Goal: Check status: Check status

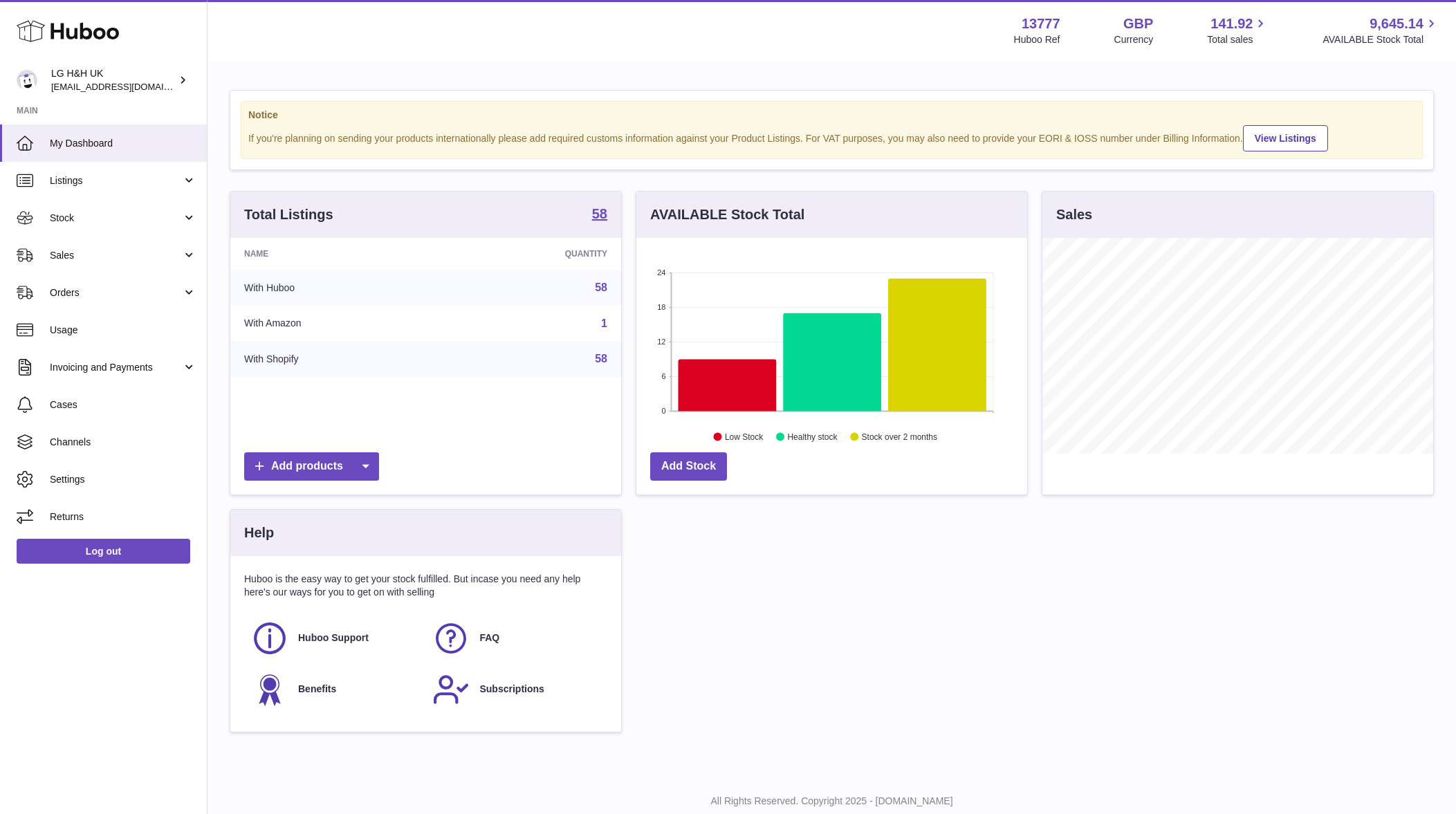
scroll to position [216, 391]
click at [61, 246] on link "Sales" at bounding box center [103, 255] width 206 height 38
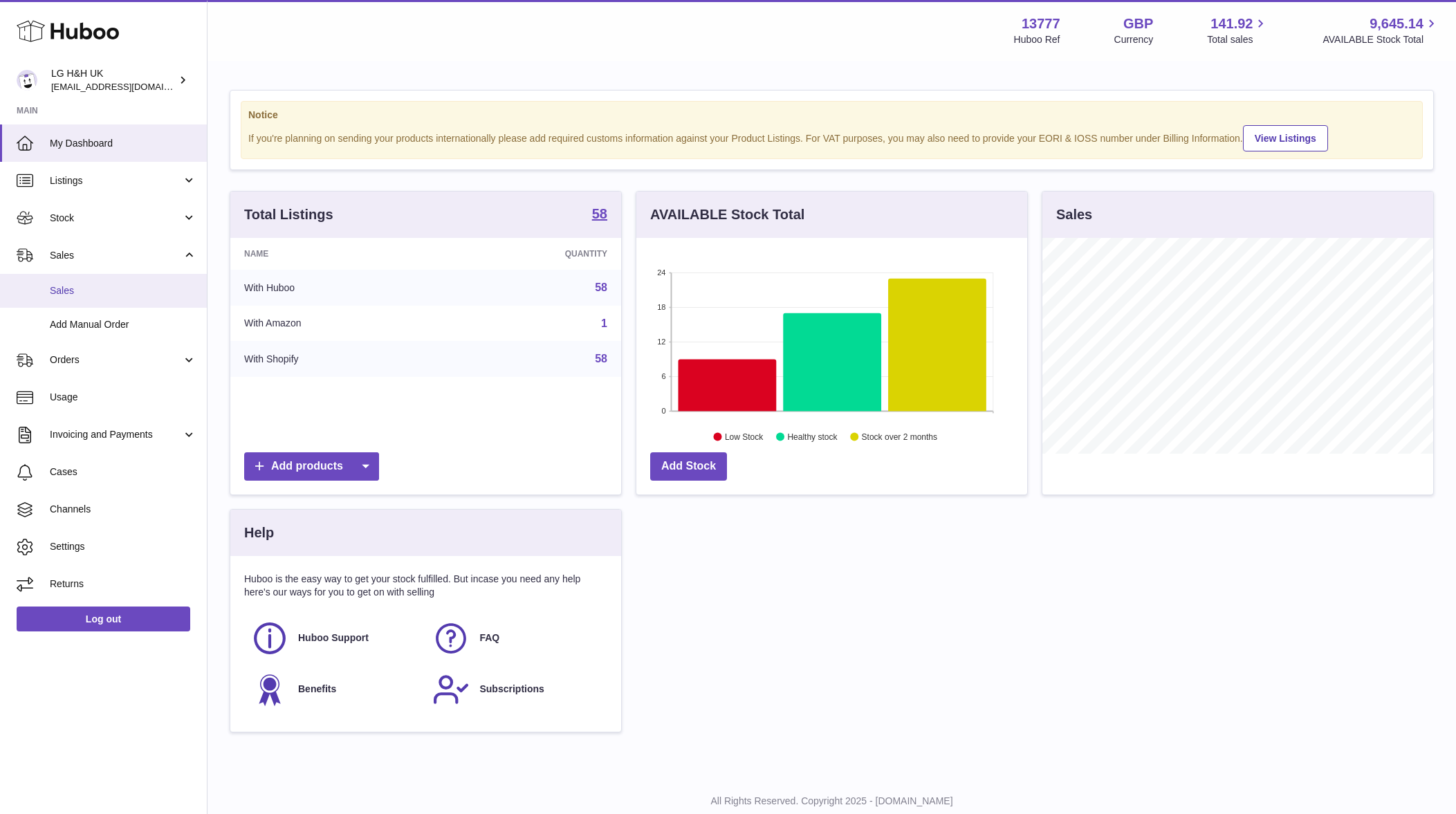
click at [93, 279] on link "Sales" at bounding box center [103, 291] width 206 height 34
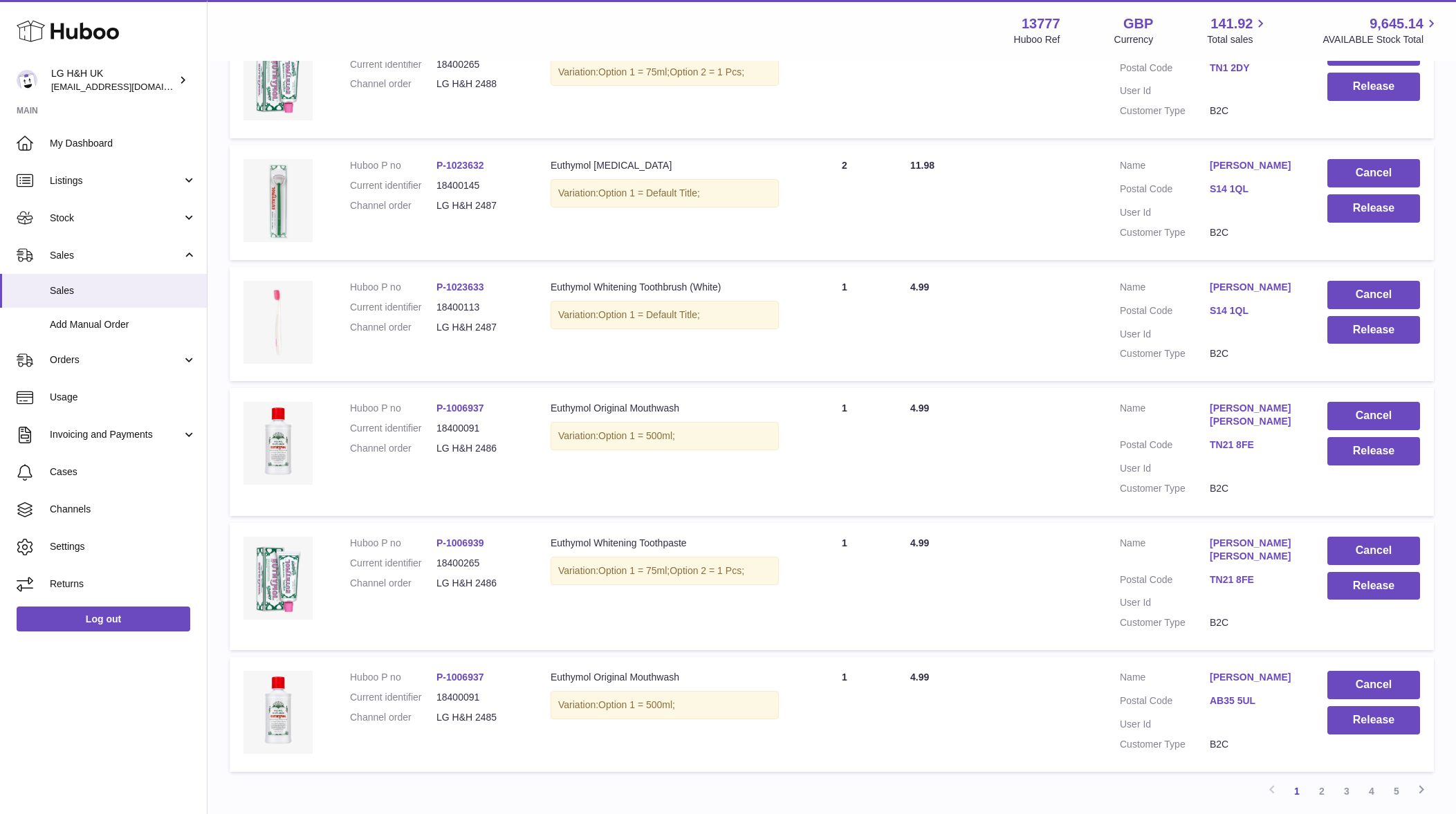
scroll to position [893, 0]
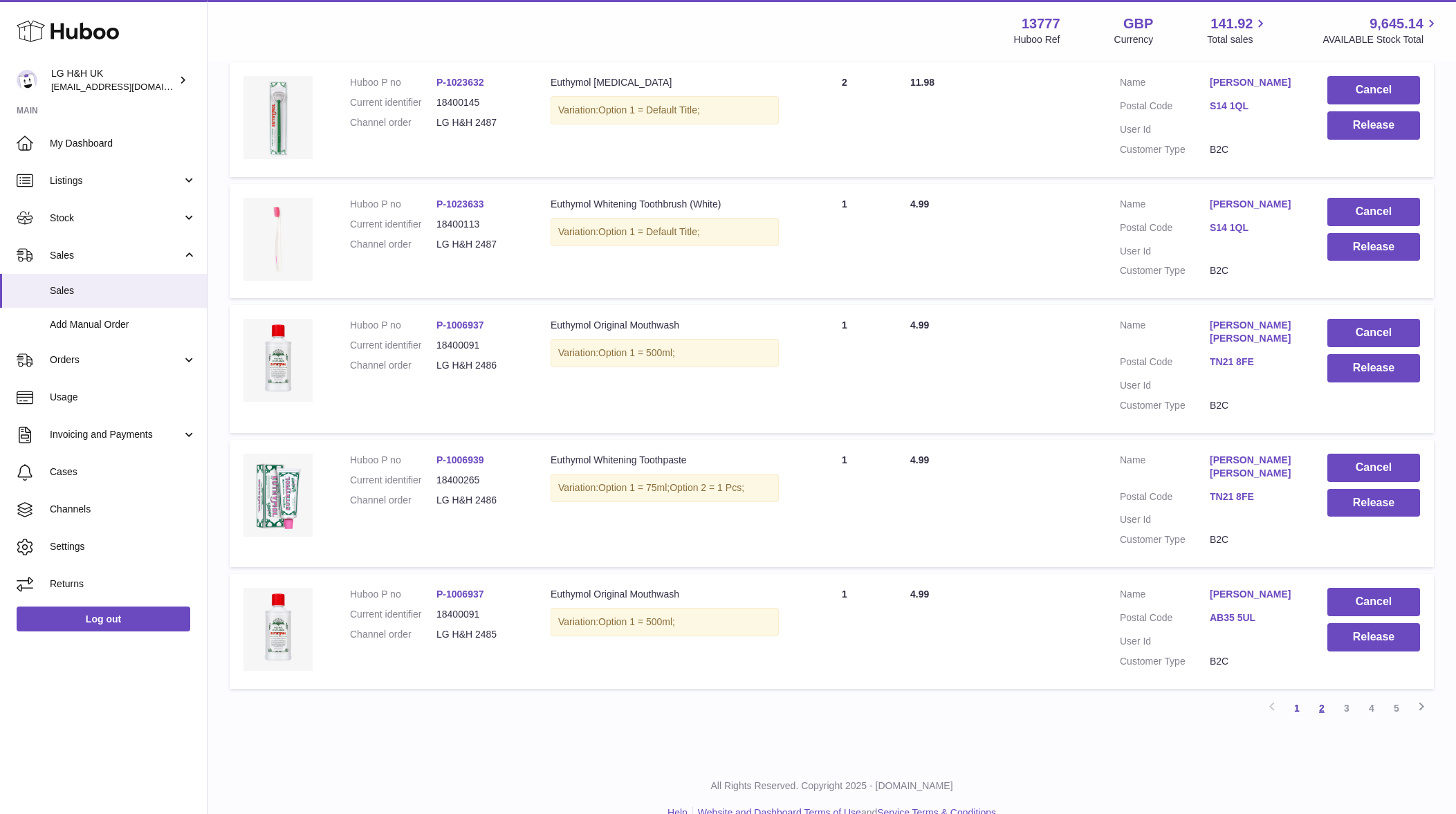
click at [1312, 696] on link "2" at bounding box center [1322, 708] width 24 height 25
